Goal: Information Seeking & Learning: Find specific fact

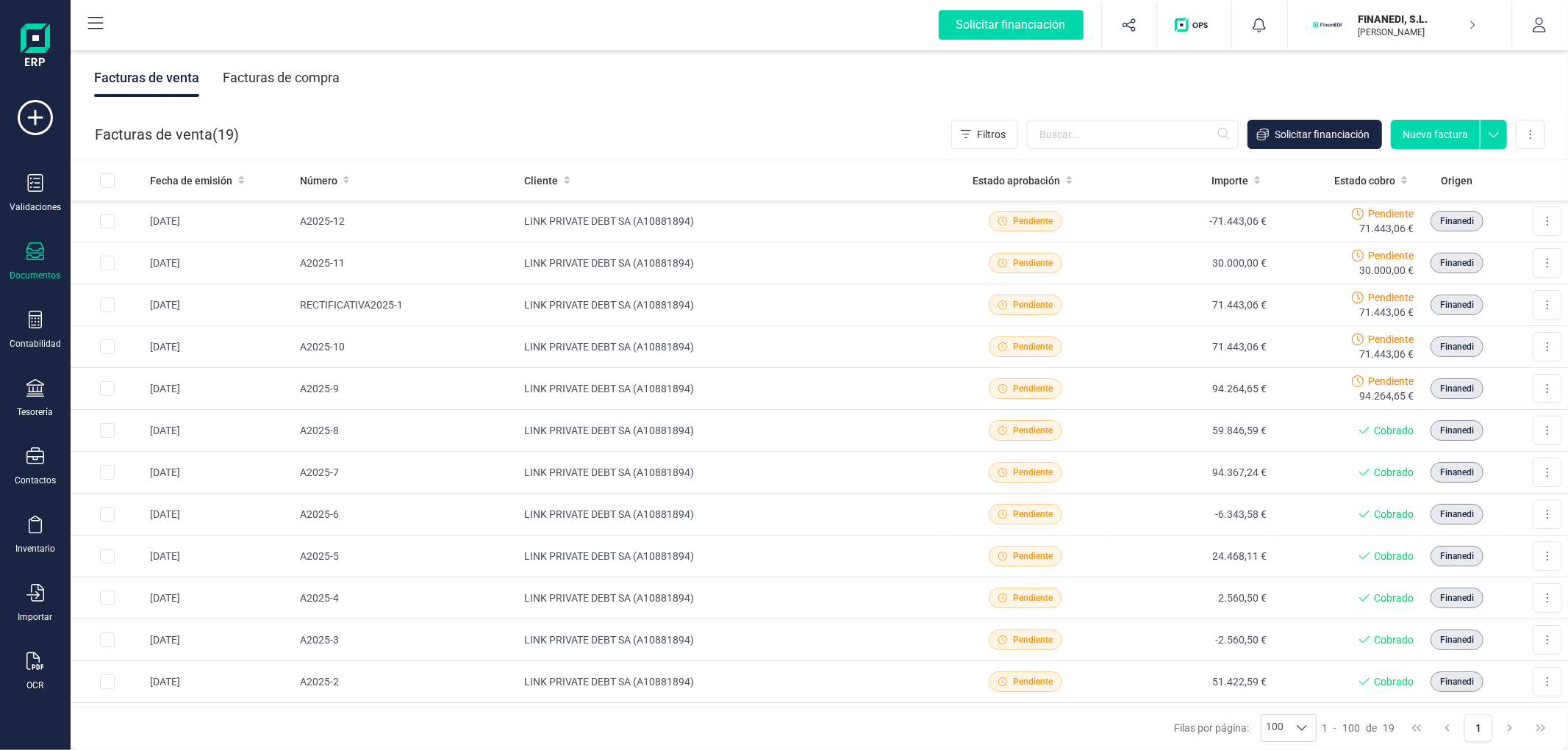
click at [510, 99] on div "Facturas de venta Facturas de compra" at bounding box center [819, 78] width 1497 height 62
click at [303, 86] on div "Facturas de compra" at bounding box center [281, 78] width 117 height 38
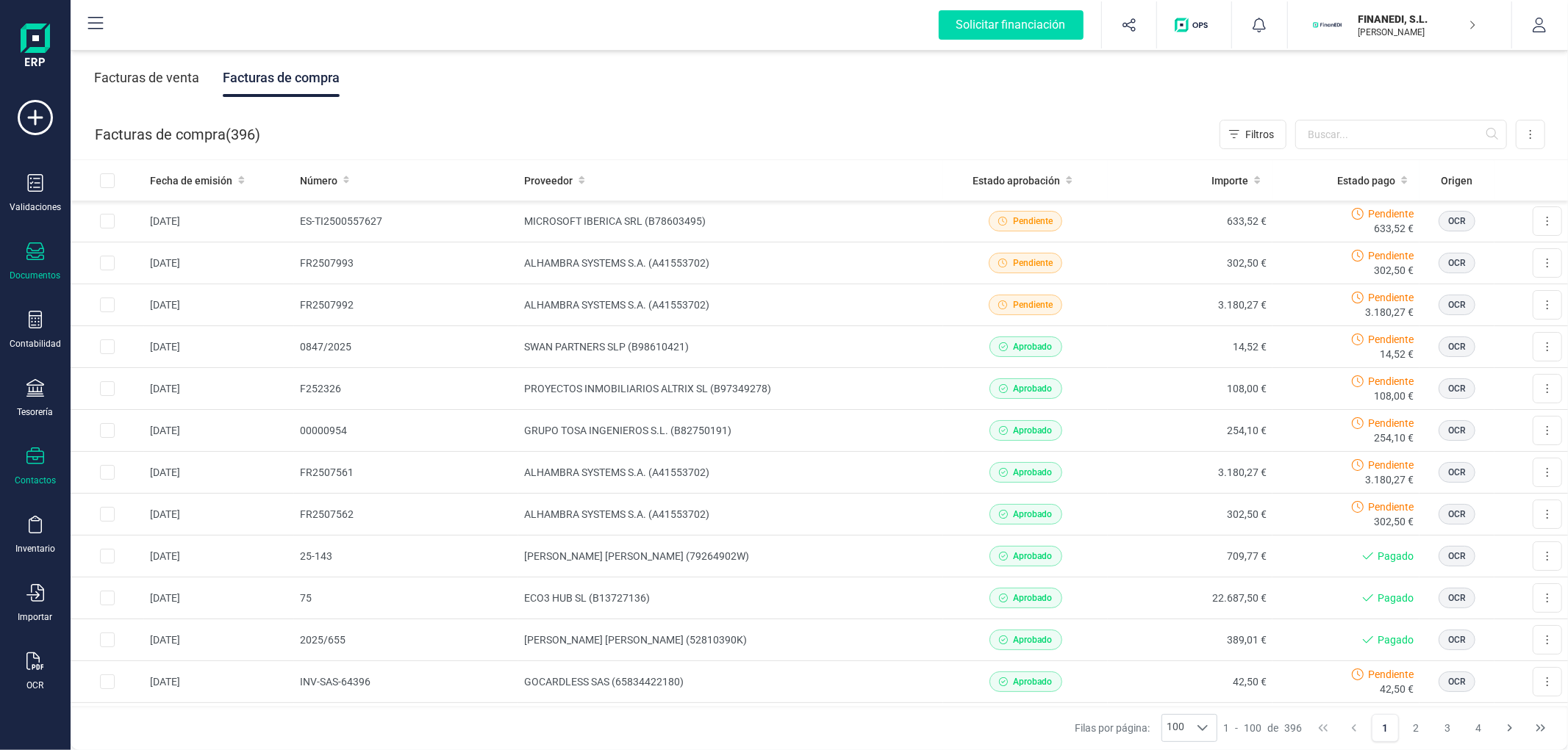
click at [40, 449] on icon at bounding box center [35, 457] width 18 height 18
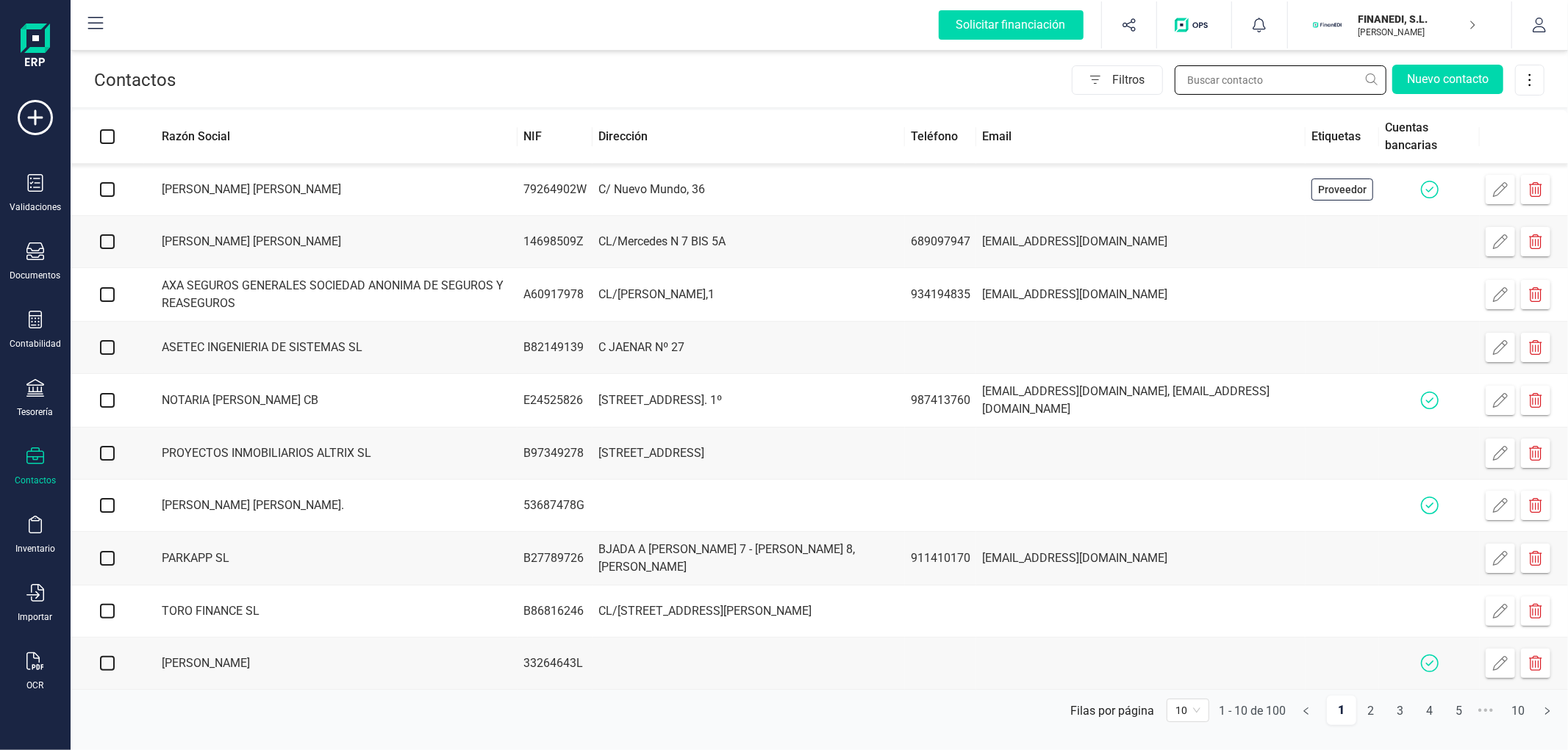
click at [1229, 84] on input "text" at bounding box center [1281, 79] width 212 height 29
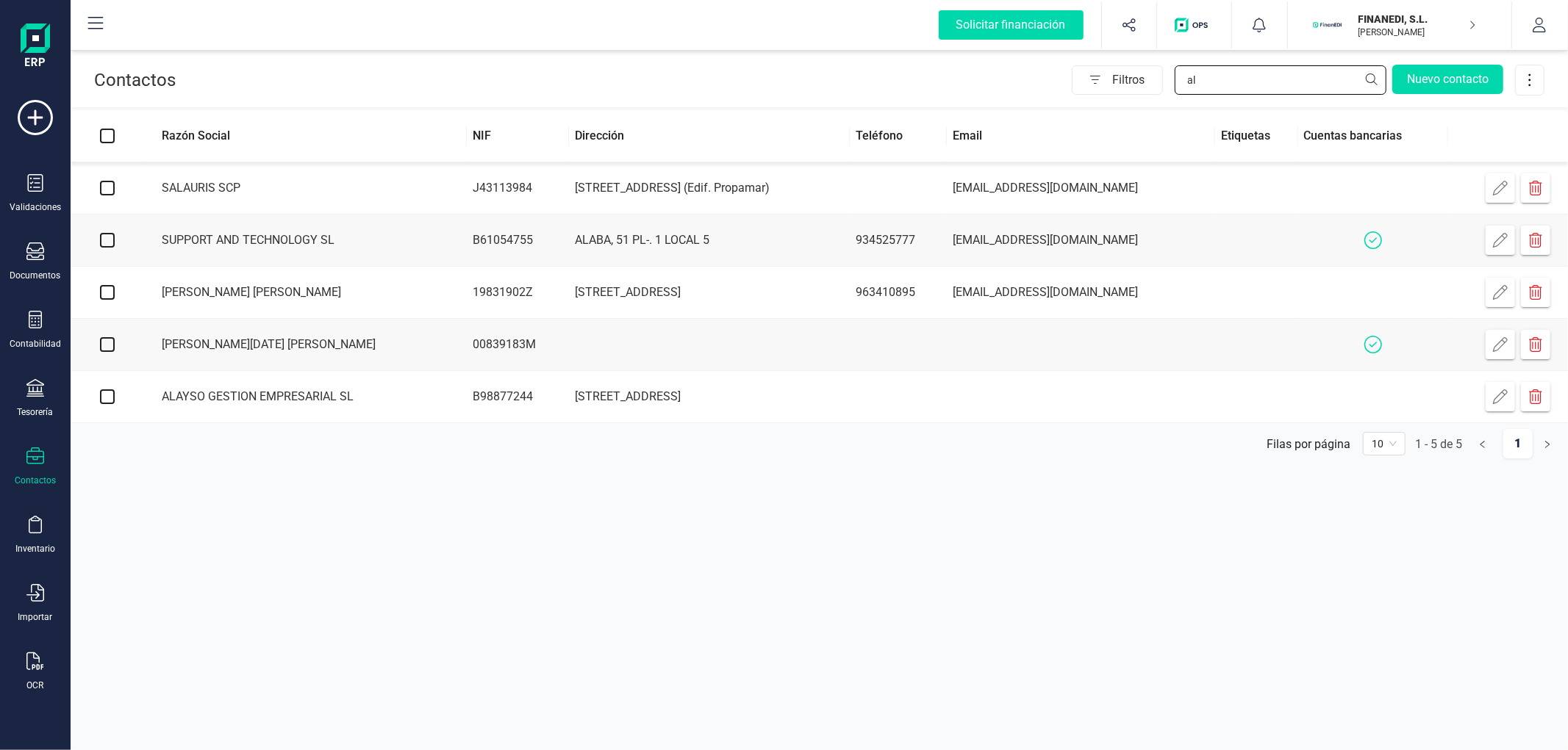
type input "a"
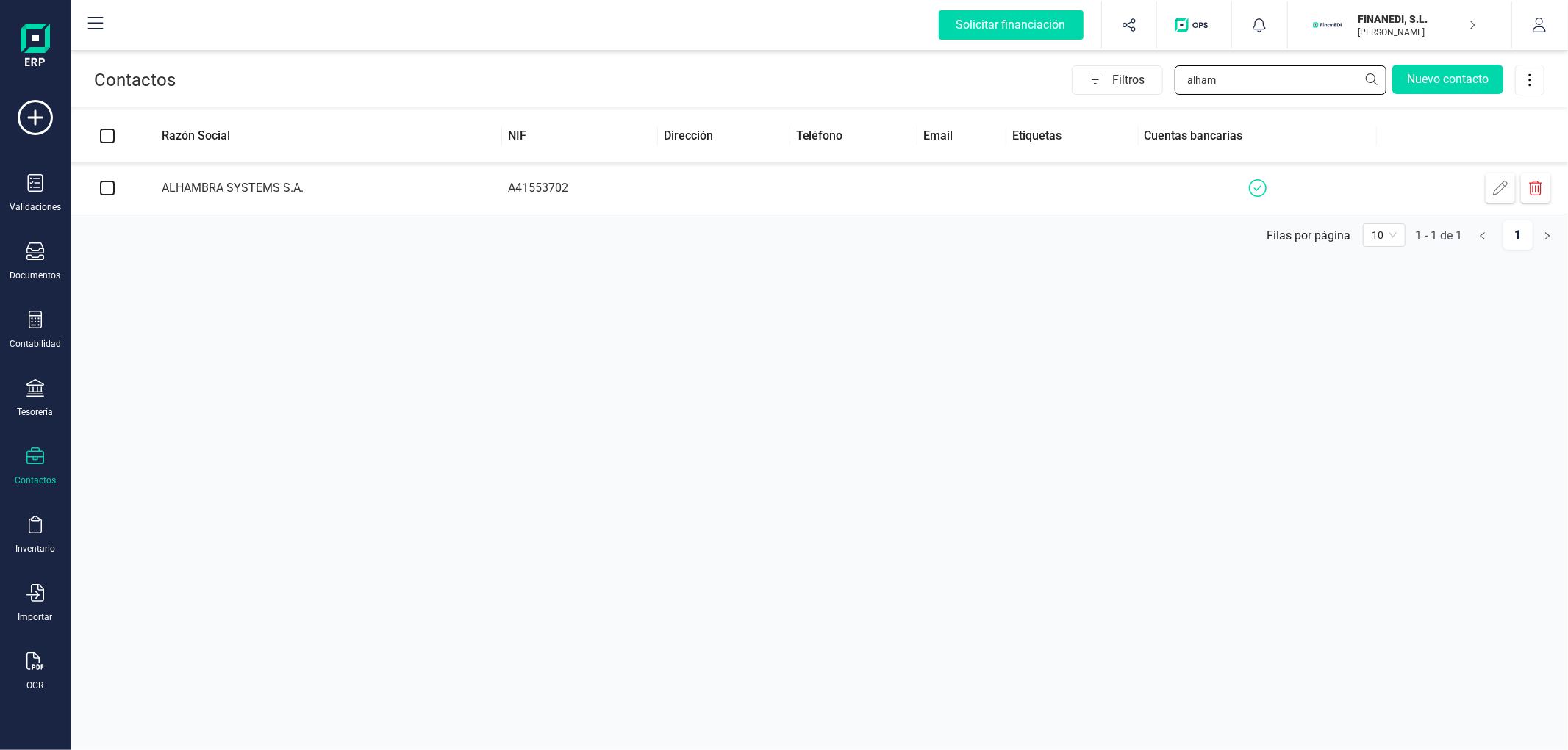
type input "alham"
click at [435, 185] on td "ALHAMBRA SYSTEMS S.A." at bounding box center [323, 188] width 358 height 52
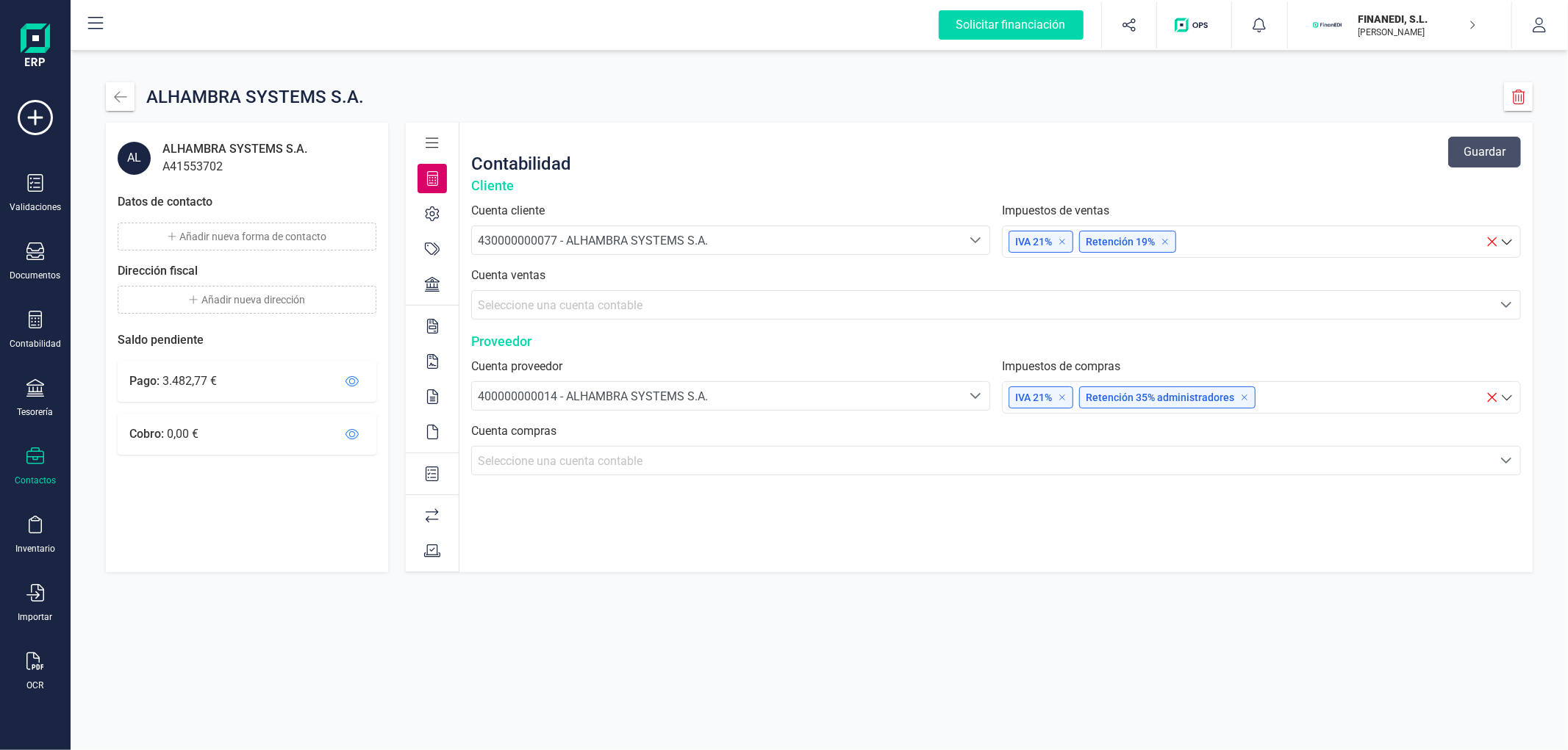
click at [211, 166] on div "A41553702" at bounding box center [235, 167] width 145 height 18
copy div "A41553702"
click at [37, 278] on div "Documentos" at bounding box center [36, 275] width 51 height 11
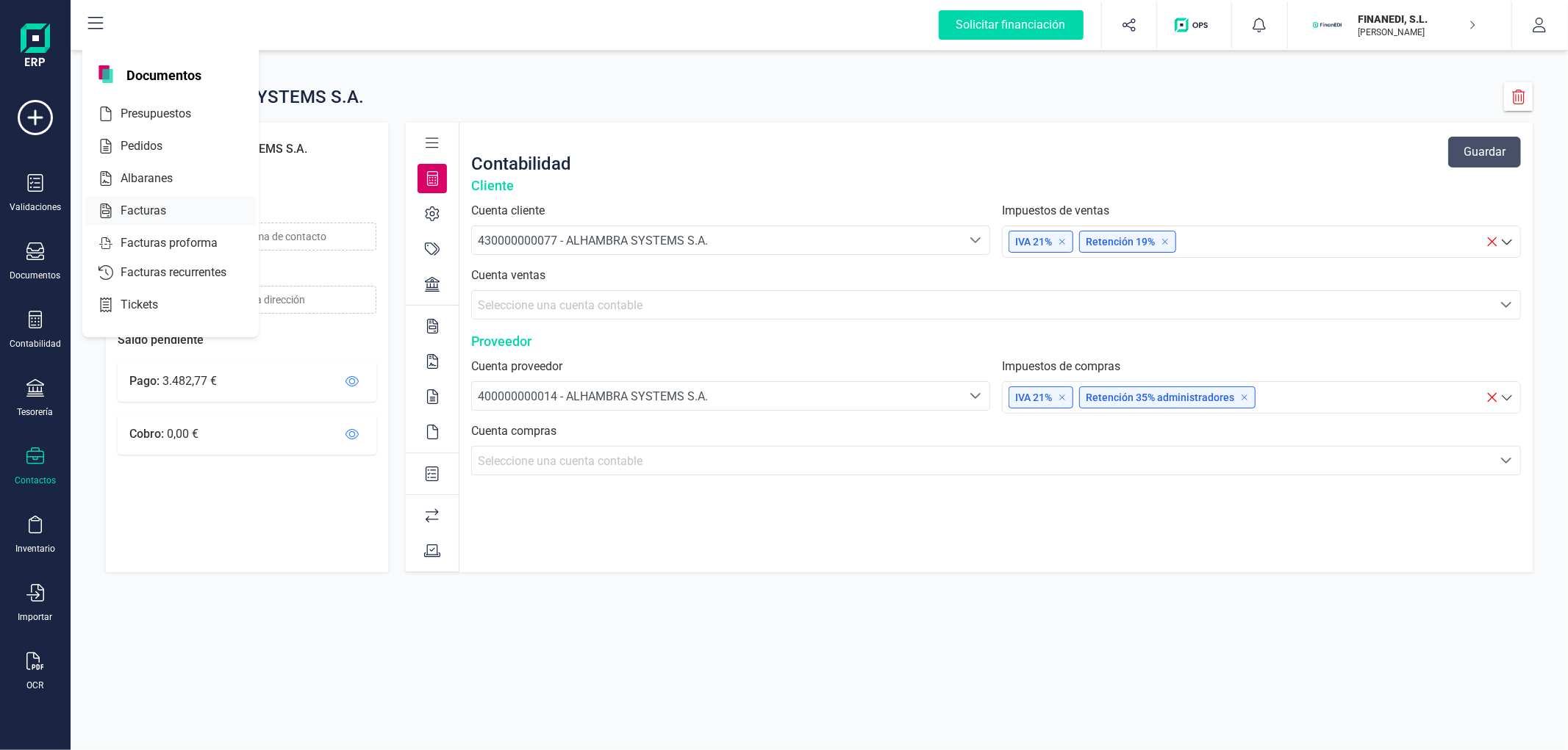
click at [149, 207] on span "Facturas" at bounding box center [153, 211] width 78 height 18
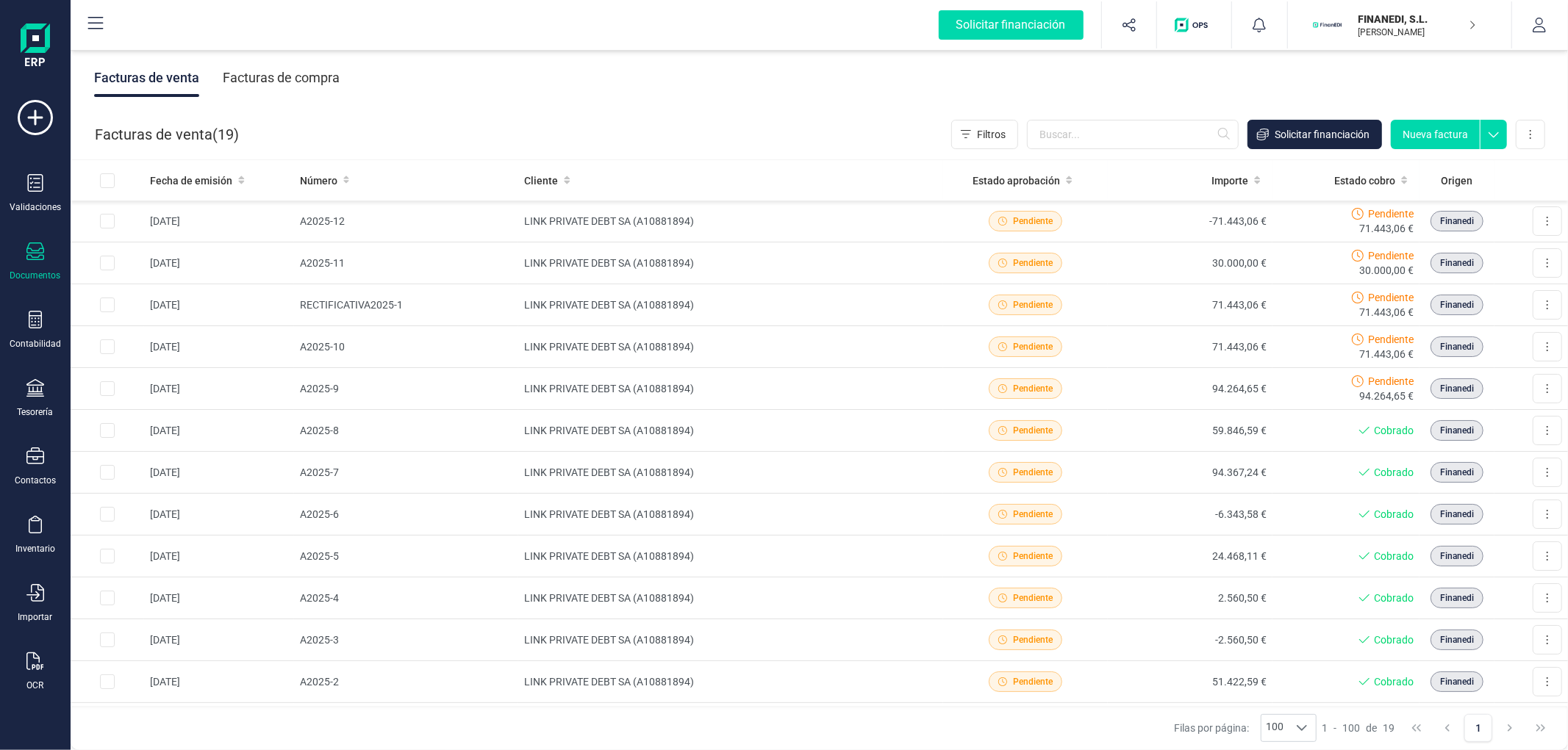
click at [200, 71] on div "Facturas de venta Facturas de compra" at bounding box center [217, 78] width 245 height 38
click at [278, 75] on div "Facturas de compra" at bounding box center [281, 78] width 117 height 38
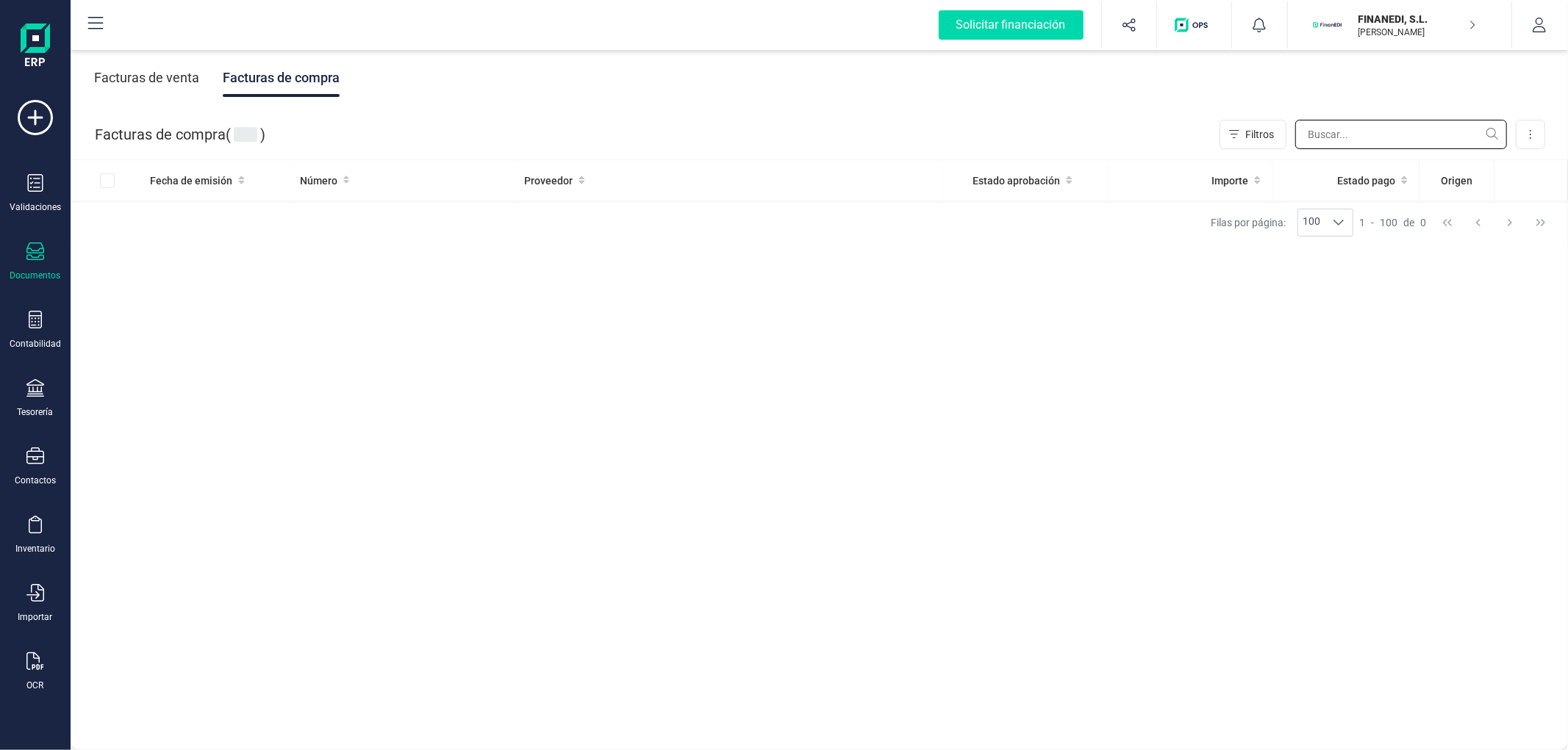
click at [1393, 141] on input "text" at bounding box center [1400, 134] width 212 height 29
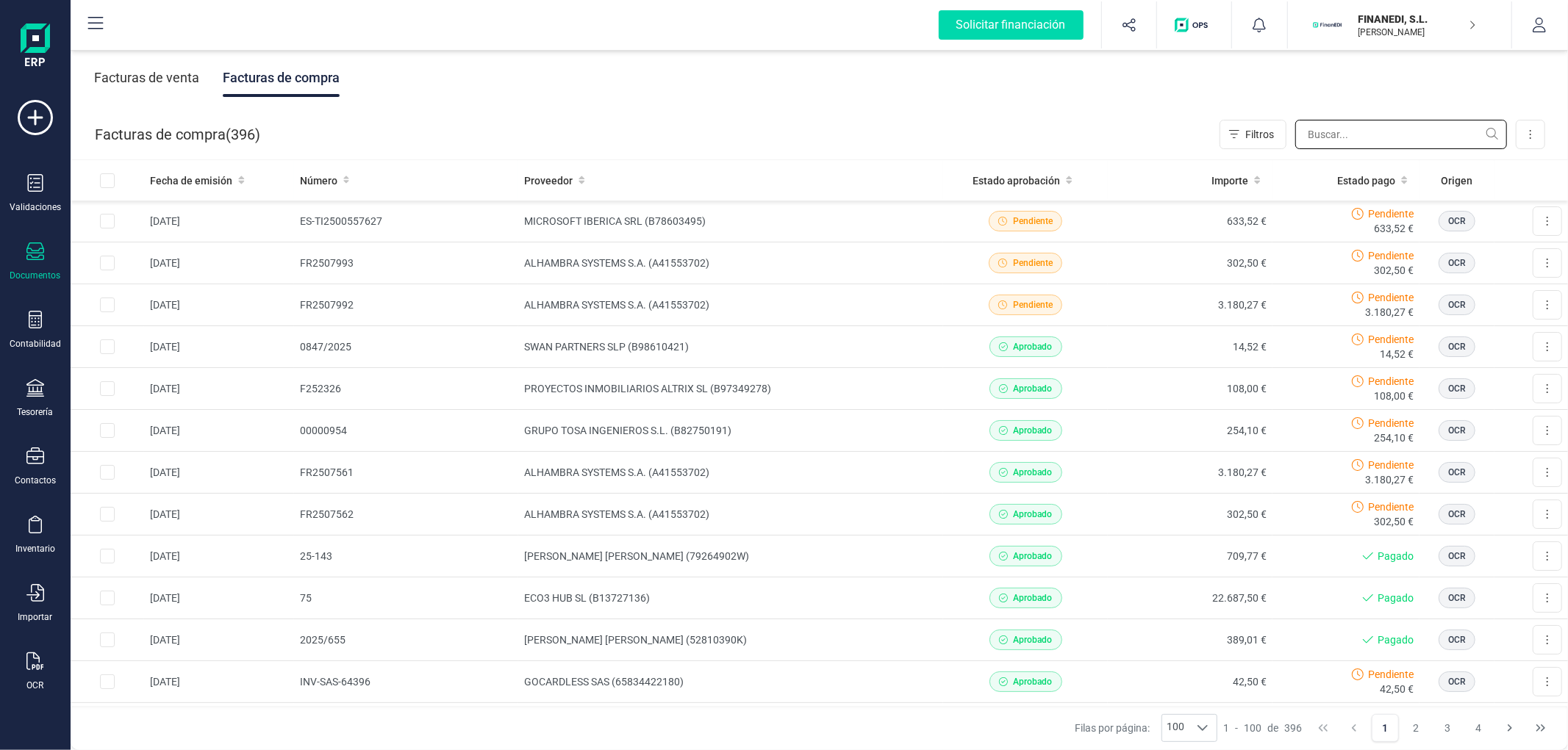
click at [1386, 137] on input "text" at bounding box center [1400, 134] width 212 height 29
paste input "A41553702"
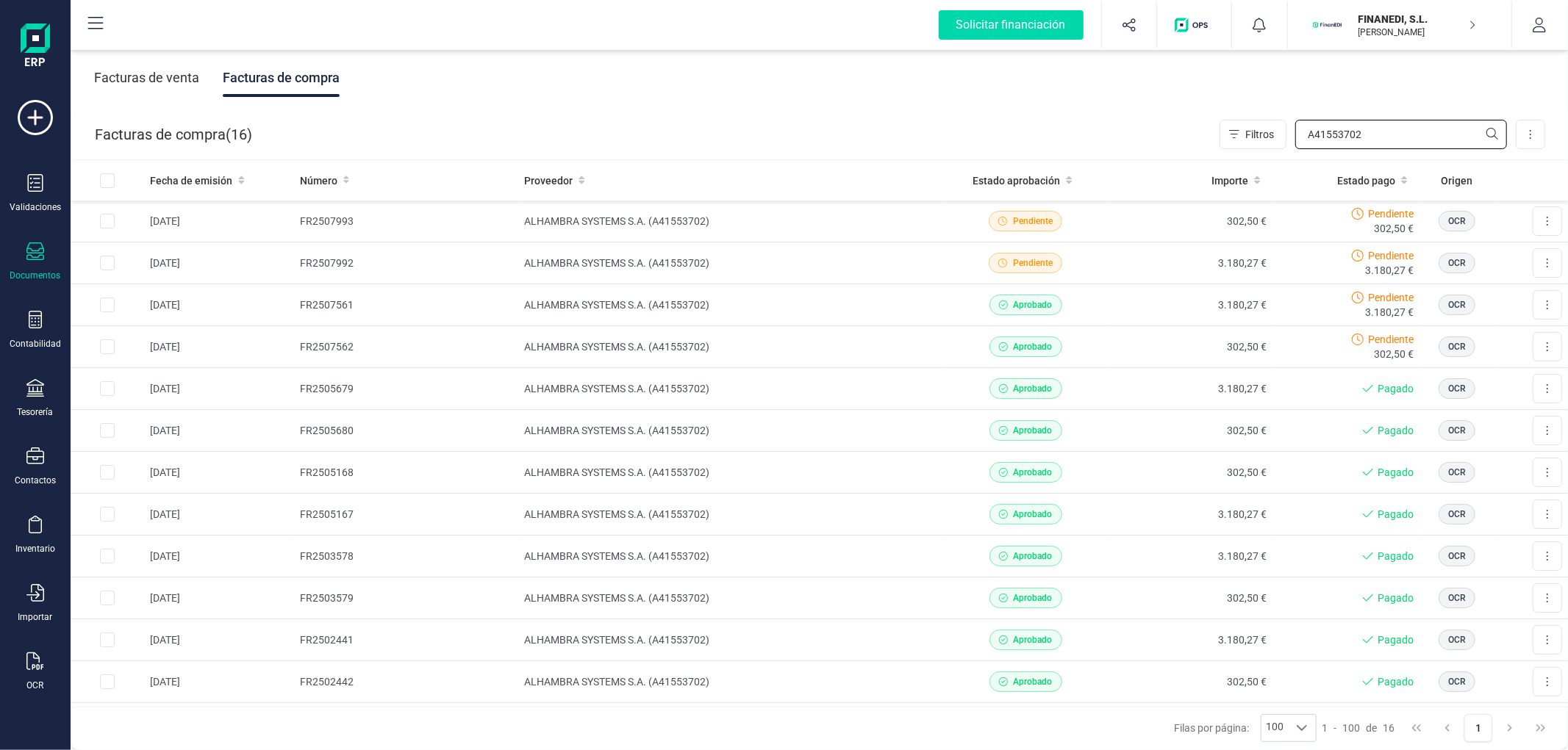
type input "A41553702"
click at [800, 50] on div "Solicitar financiación Importaciones completadas 0 / 0 FINANEDI, [PERSON_NAME] …" at bounding box center [819, 26] width 1497 height 51
click at [659, 258] on td "ALHAMBRA SYSTEMS S.A. (A41553702)" at bounding box center [731, 264] width 425 height 42
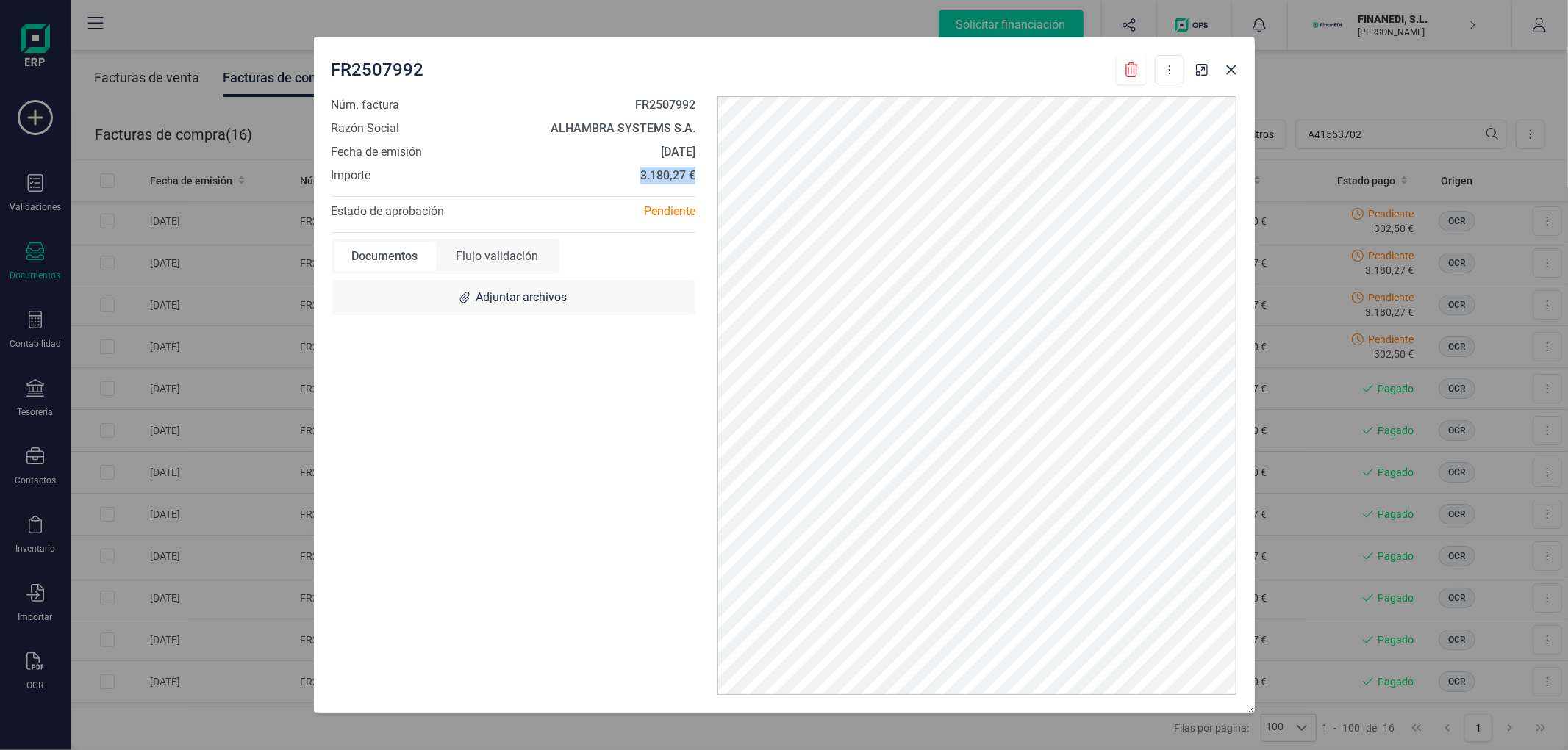
drag, startPoint x: 636, startPoint y: 174, endPoint x: 698, endPoint y: 173, distance: 62.0
click at [698, 173] on div "Núm. factura FR2507992 Razón Social ALHAMBRA SYSTEMS S.A. Fecha de emisión [DAT…" at bounding box center [513, 395] width 386 height 598
copy strong "3.180,27 €"
